Goal: Complete application form

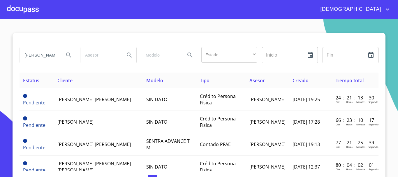
type input "[PERSON_NAME] [PERSON_NAME]"
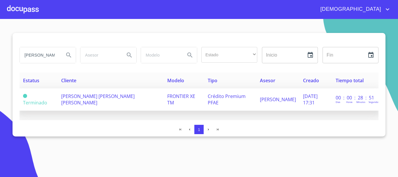
click at [103, 105] on td "[PERSON_NAME] [PERSON_NAME] [PERSON_NAME]" at bounding box center [111, 99] width 106 height 22
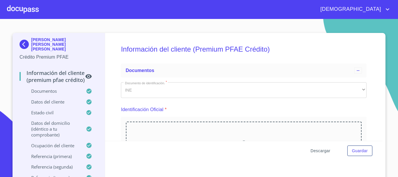
click at [317, 150] on span "Descargar" at bounding box center [320, 150] width 20 height 7
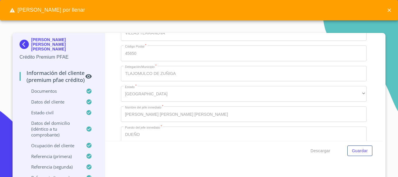
scroll to position [2431, 0]
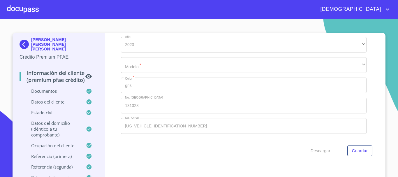
click at [153, 70] on div "​" at bounding box center [243, 65] width 245 height 16
click at [158, 66] on div "​" at bounding box center [243, 65] width 245 height 16
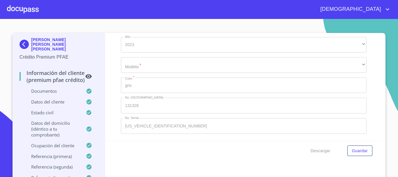
drag, startPoint x: 158, startPoint y: 66, endPoint x: 158, endPoint y: 85, distance: 18.9
click at [155, 75] on div "Marca   * Nissan ​ Año 2023 ​ Modelo   * ​ ​ Color   * gris ​ No. Pedido 131328…" at bounding box center [243, 75] width 245 height 126
click at [26, 15] on div at bounding box center [23, 9] width 32 height 19
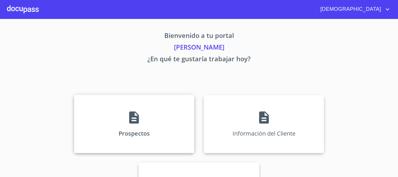
click at [133, 126] on div "Prospectos" at bounding box center [134, 124] width 120 height 58
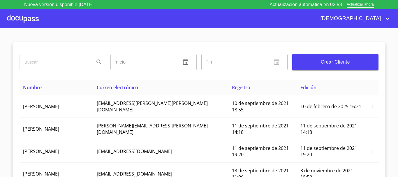
click at [69, 61] on input "search" at bounding box center [55, 62] width 70 height 16
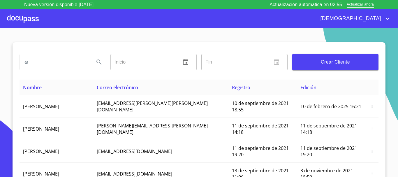
type input "a"
type input "[PERSON_NAME] [PERSON_NAME]"
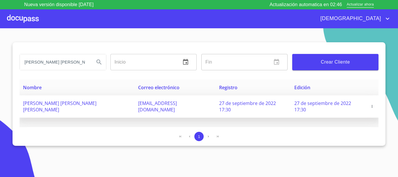
click at [372, 105] on icon "button" at bounding box center [372, 106] width 1 height 3
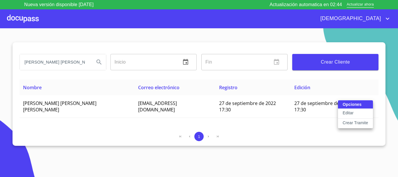
click at [357, 121] on p "Crear Tramite" at bounding box center [355, 123] width 26 height 6
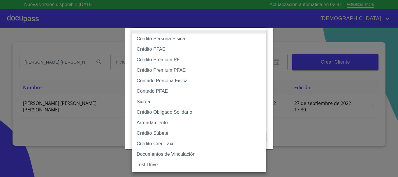
click at [243, 56] on body "Nueva versión disponible [DATE] Actualización automatica en 02:41 Actualizar ah…" at bounding box center [199, 88] width 398 height 177
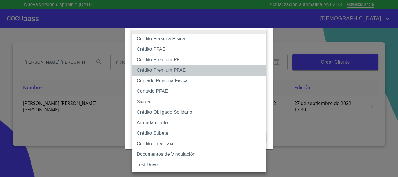
click at [214, 72] on li "Crédito Premium PFAE" at bounding box center [199, 70] width 134 height 10
type input "61adaae62717c8283b1f0efd"
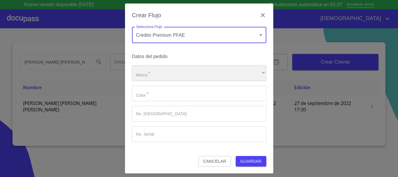
click at [153, 75] on div "​" at bounding box center [199, 73] width 134 height 16
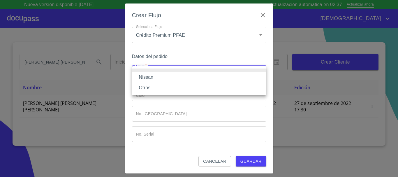
click at [152, 76] on li "Nissan" at bounding box center [199, 77] width 134 height 10
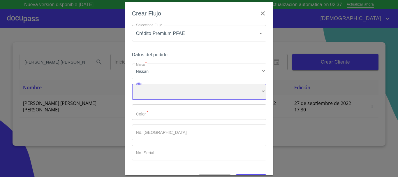
click at [166, 93] on div "​" at bounding box center [199, 92] width 134 height 16
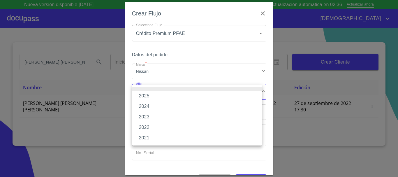
click at [163, 94] on li "2025" at bounding box center [197, 96] width 130 height 10
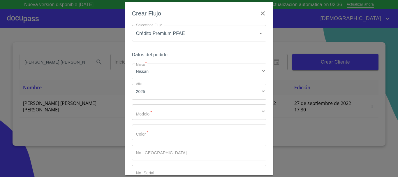
click at [163, 101] on div "Marca   * Nissan ​ Año 2025 ​ Modelo   * ​ ​ Color   * ​ No. Pedido ​ No. Seria…" at bounding box center [199, 121] width 134 height 117
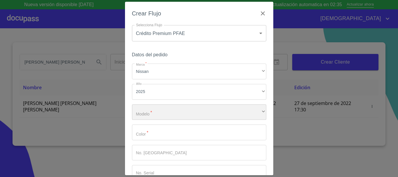
click at [167, 114] on div "​" at bounding box center [199, 112] width 134 height 16
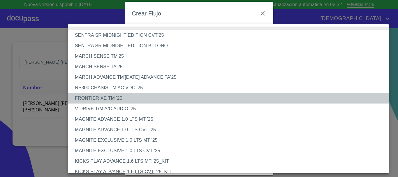
click at [144, 96] on li "FRONTIER XE TM '25" at bounding box center [230, 98] width 325 height 10
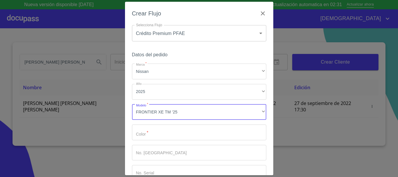
click at [165, 132] on input "Marca   *" at bounding box center [199, 132] width 134 height 16
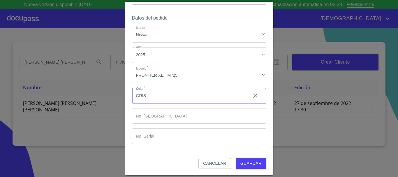
scroll to position [37, 0]
type input "GRIS"
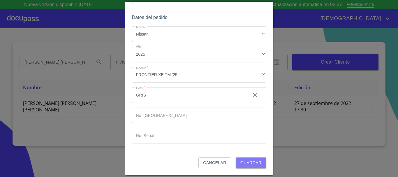
click at [257, 164] on span "Guardar" at bounding box center [250, 162] width 21 height 7
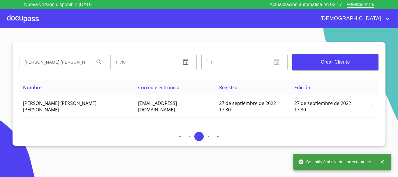
click at [12, 15] on div at bounding box center [23, 18] width 32 height 19
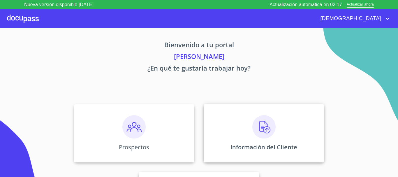
click at [273, 128] on img at bounding box center [263, 126] width 23 height 23
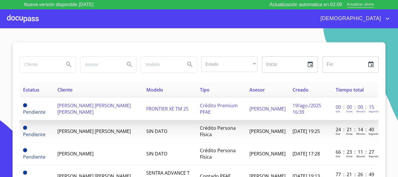
drag, startPoint x: 114, startPoint y: 111, endPoint x: 110, endPoint y: 114, distance: 5.4
click at [113, 109] on td "[PERSON_NAME] [PERSON_NAME] [PERSON_NAME]" at bounding box center [98, 109] width 89 height 22
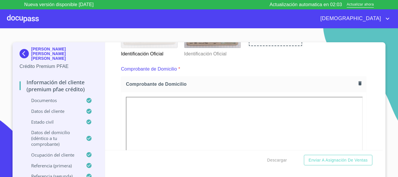
scroll to position [58, 0]
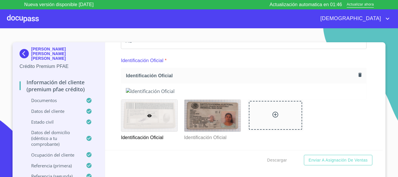
click at [356, 71] on button "button" at bounding box center [360, 75] width 8 height 8
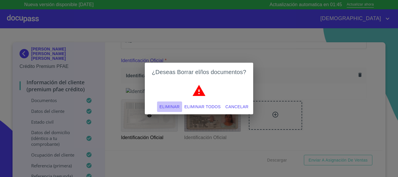
click at [169, 106] on span "Eliminar" at bounding box center [169, 106] width 20 height 7
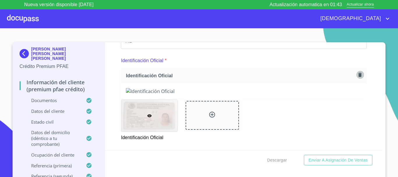
click at [358, 74] on icon "button" at bounding box center [359, 75] width 3 height 4
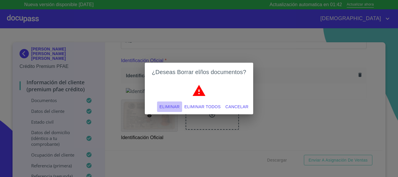
click at [172, 104] on span "Eliminar" at bounding box center [169, 106] width 20 height 7
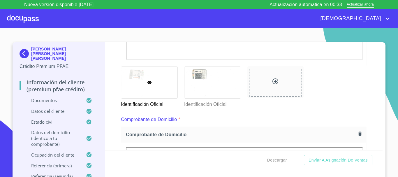
scroll to position [320, 0]
